Goal: Obtain resource: Download file/media

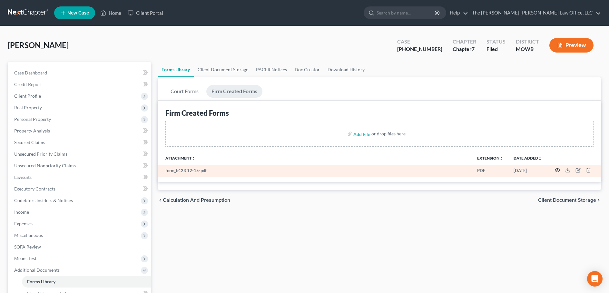
click at [556, 170] on icon "button" at bounding box center [557, 170] width 5 height 5
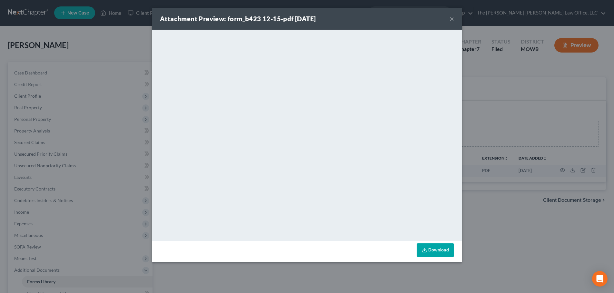
click at [428, 252] on link "Download" at bounding box center [435, 250] width 37 height 14
click at [425, 249] on icon at bounding box center [424, 250] width 5 height 5
click at [453, 21] on button "×" at bounding box center [451, 19] width 5 height 8
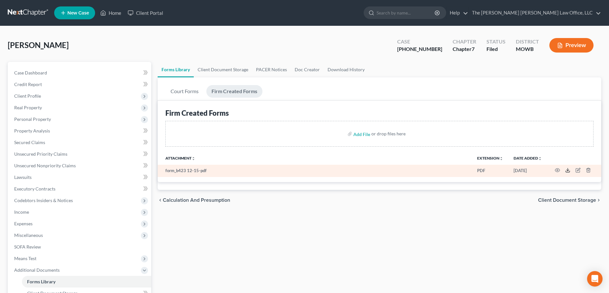
click at [568, 170] on icon at bounding box center [567, 170] width 5 height 5
click at [578, 171] on icon "button" at bounding box center [578, 169] width 3 height 3
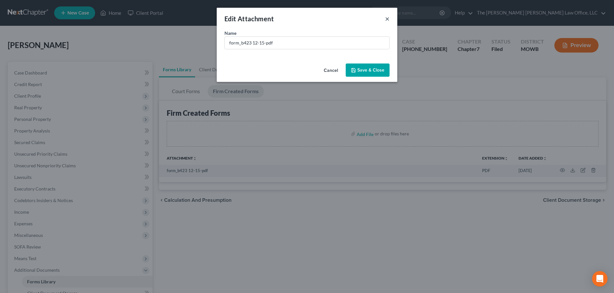
drag, startPoint x: 387, startPoint y: 18, endPoint x: 388, endPoint y: 32, distance: 13.6
click at [387, 18] on button "×" at bounding box center [387, 19] width 5 height 8
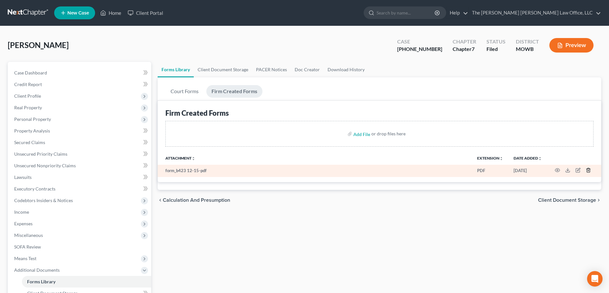
click at [588, 170] on line "button" at bounding box center [588, 170] width 0 height 1
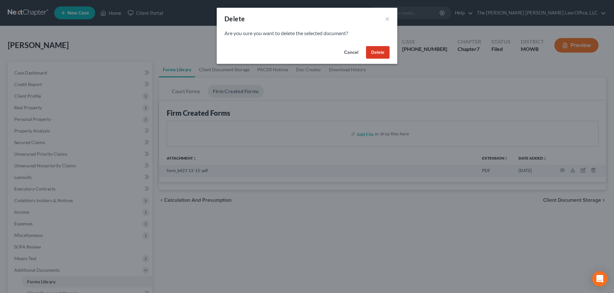
click at [382, 48] on button "Delete" at bounding box center [378, 52] width 24 height 13
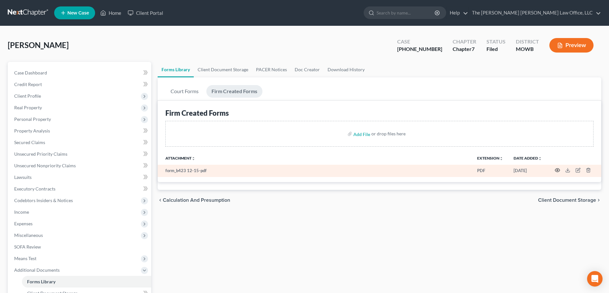
click at [558, 170] on icon "button" at bounding box center [557, 170] width 5 height 5
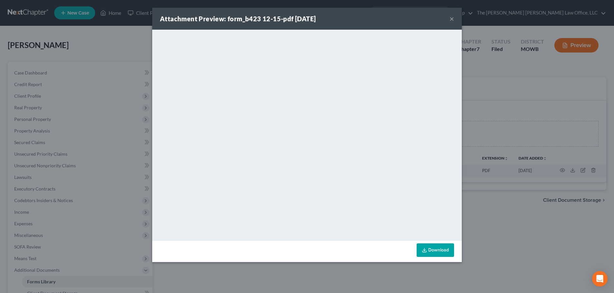
click at [423, 250] on polyline at bounding box center [424, 250] width 2 height 1
click at [451, 19] on button "×" at bounding box center [451, 19] width 5 height 8
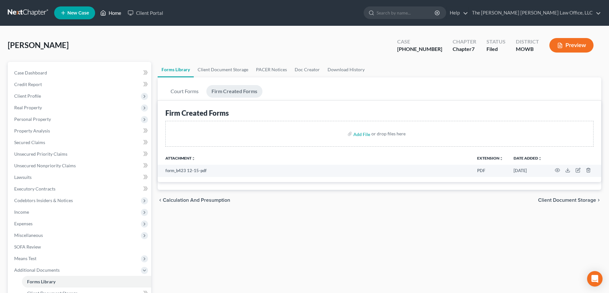
click at [119, 14] on link "Home" at bounding box center [110, 13] width 27 height 12
